Goal: Find specific page/section: Find specific page/section

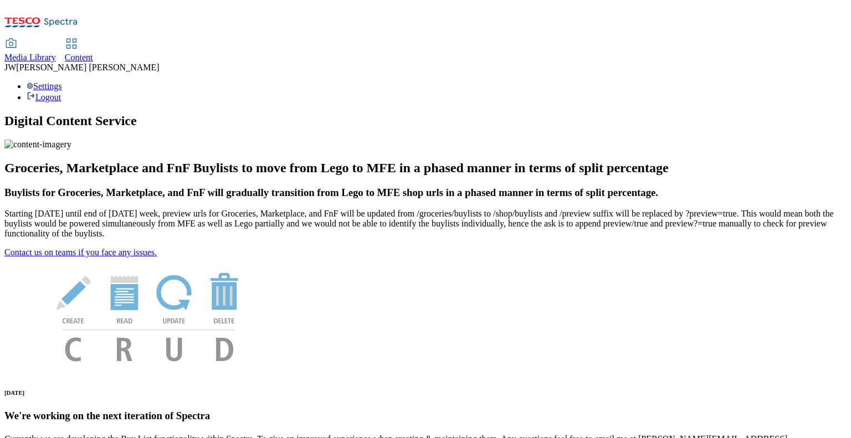
click at [56, 53] on span "Media Library" at bounding box center [30, 57] width 52 height 9
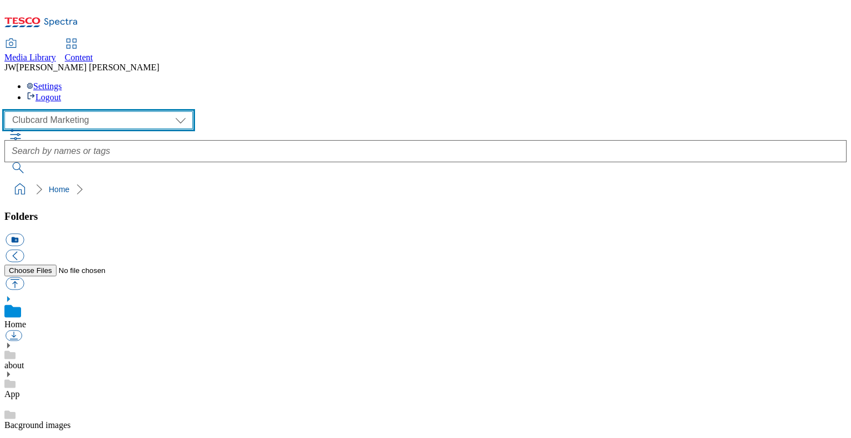
click at [66, 111] on select "Clubcard Marketing GHS Marketing UK GHS Product UK GHS ROI iGHS Marketing CE iG…" at bounding box center [98, 120] width 188 height 18
select select "flare-ghs-mktg"
click at [8, 111] on select "Clubcard Marketing GHS Marketing UK GHS Product UK GHS ROI iGHS Marketing CE iG…" at bounding box center [98, 120] width 188 height 18
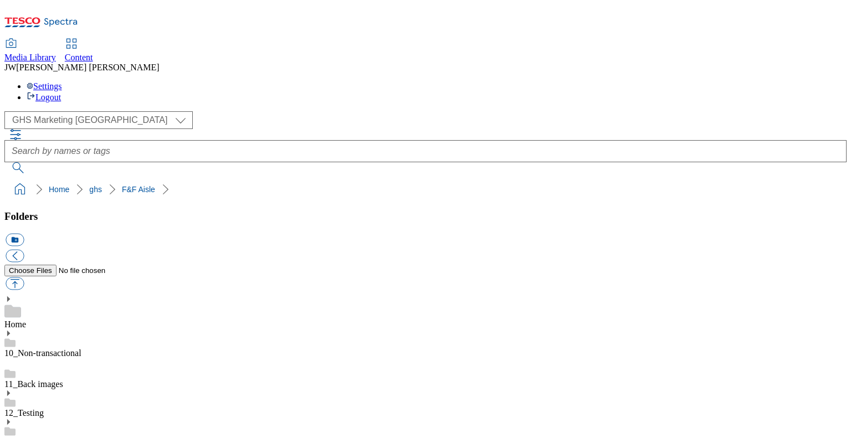
scroll to position [268, 0]
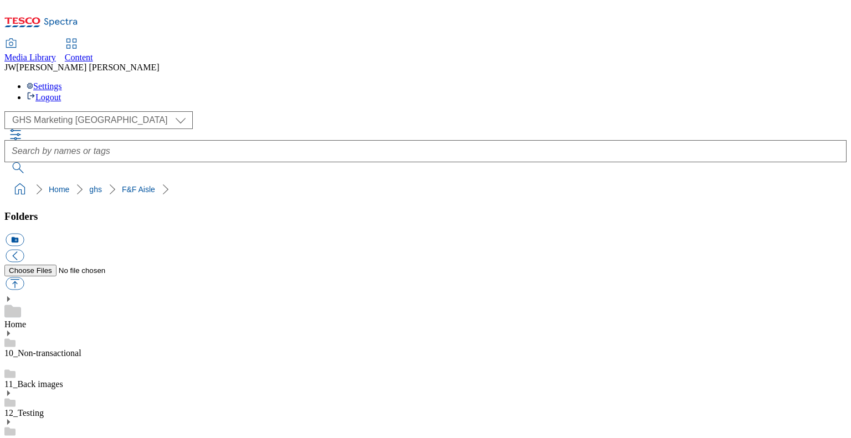
scroll to position [321, 0]
